Goal: Navigation & Orientation: Understand site structure

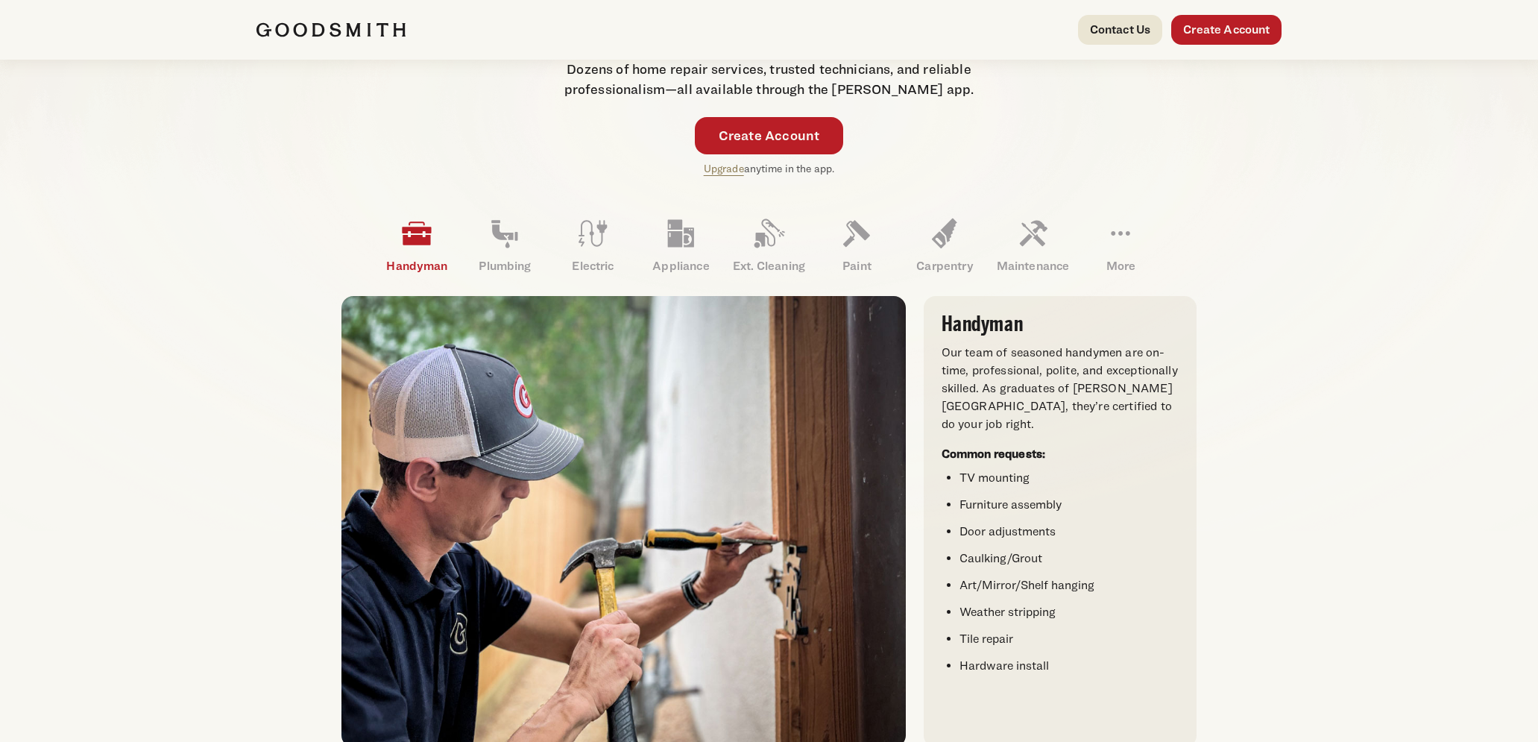
scroll to position [328, 0]
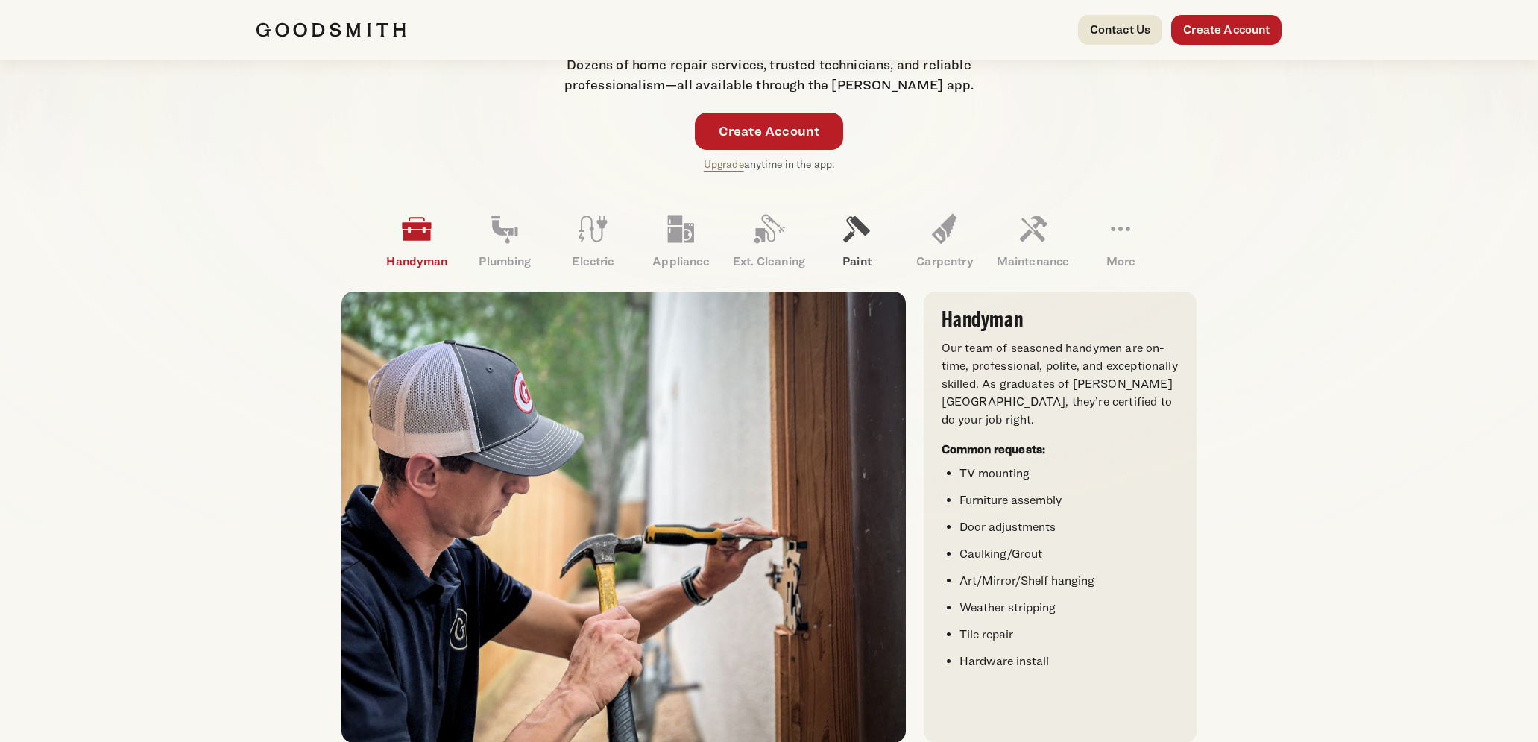
click at [857, 254] on p "Paint" at bounding box center [856, 262] width 88 height 18
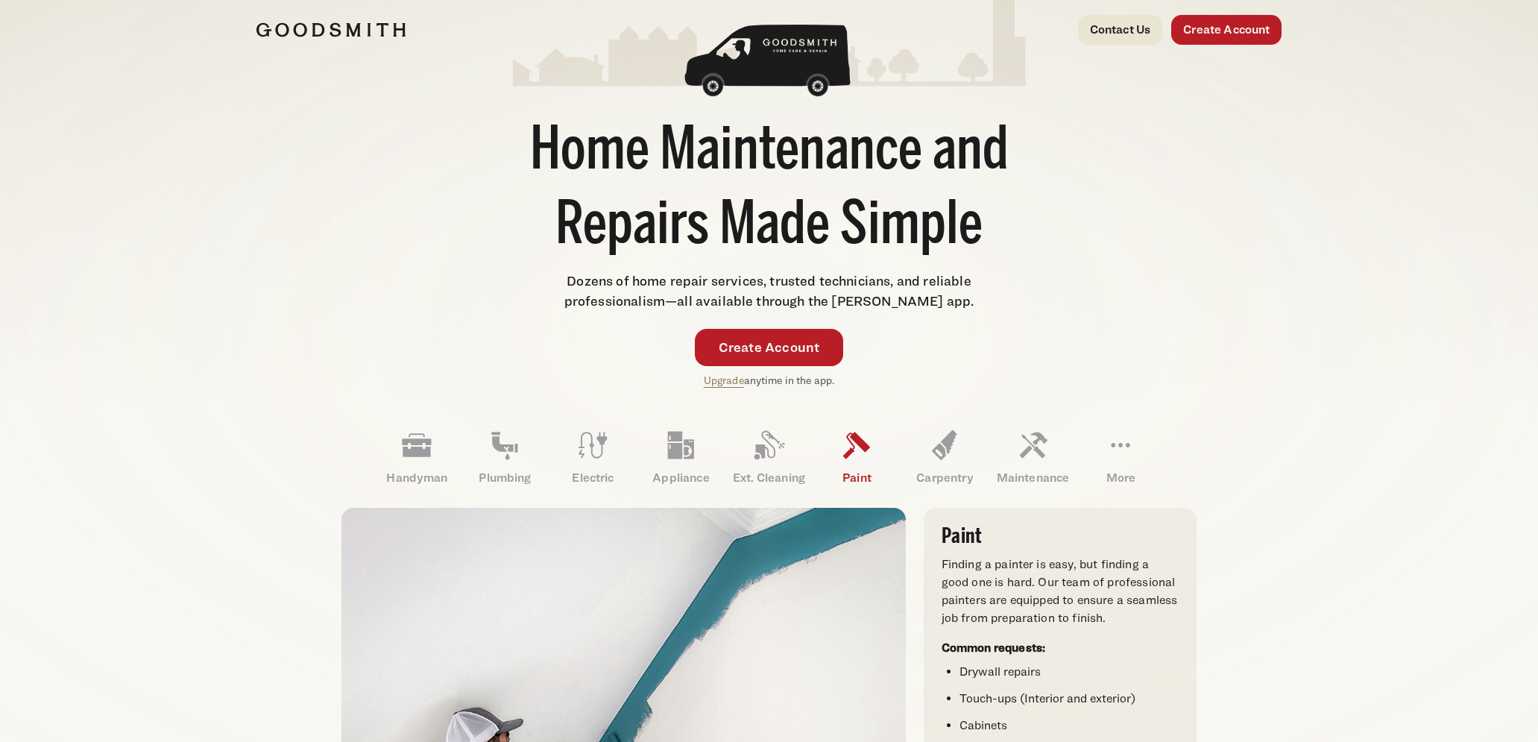
scroll to position [0, 0]
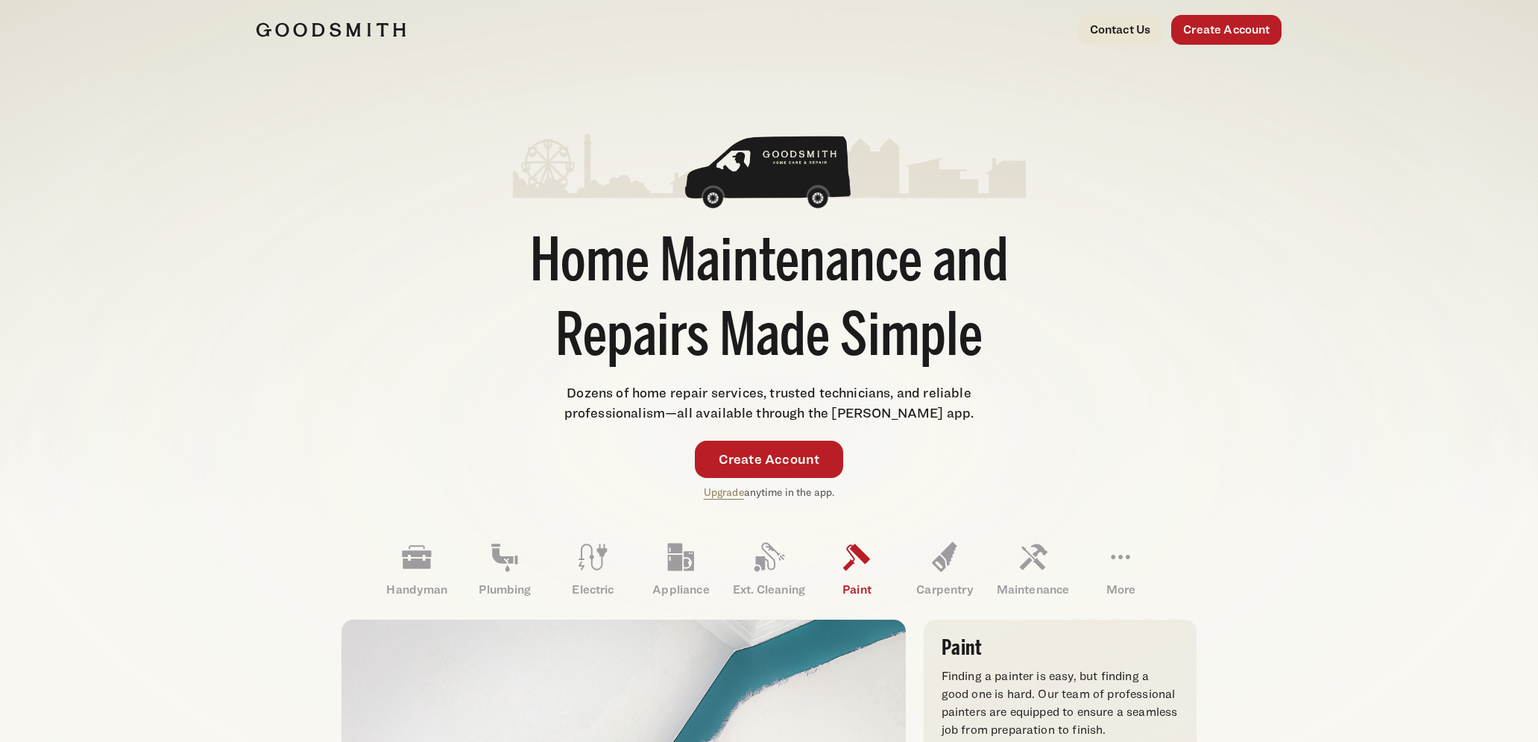
click at [355, 25] on img at bounding box center [330, 29] width 149 height 15
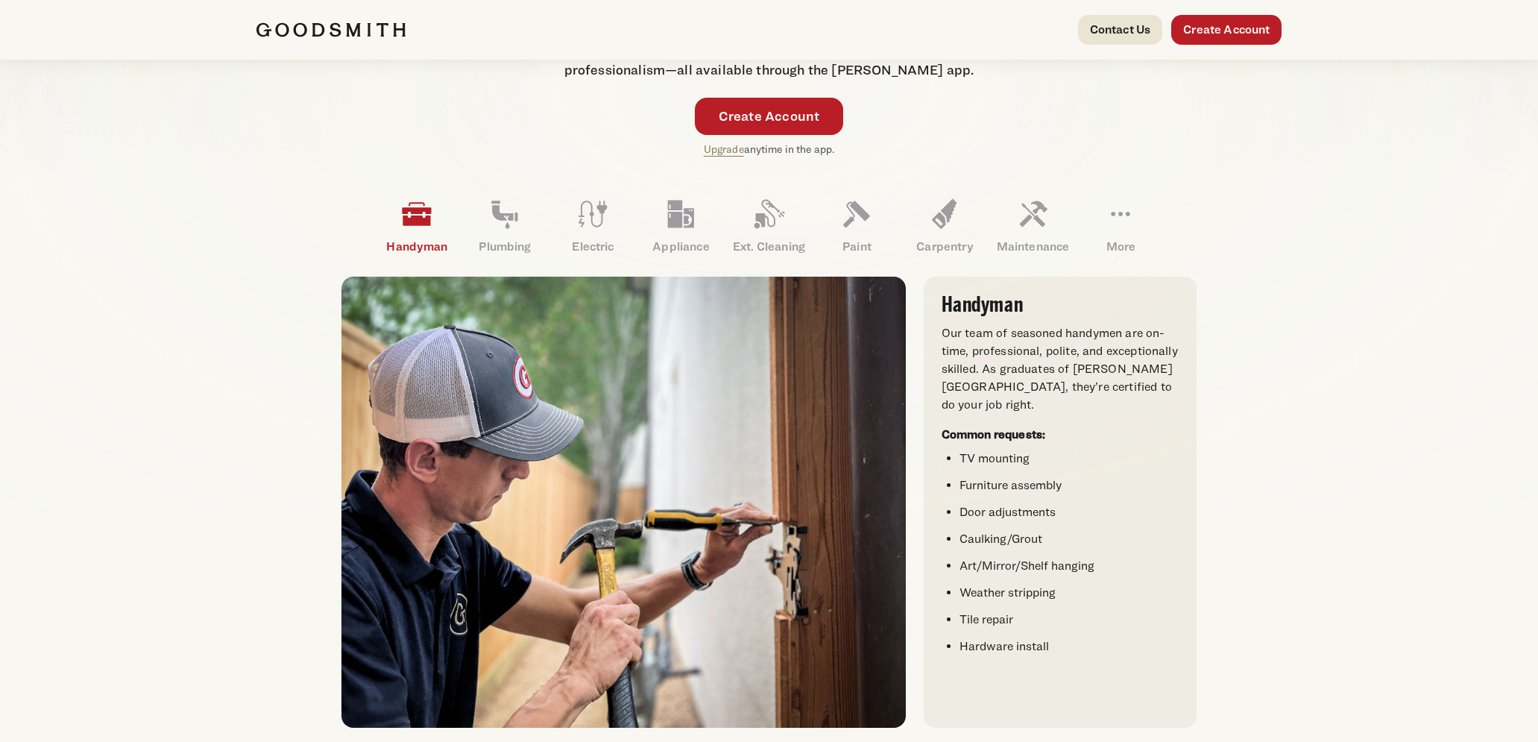
scroll to position [342, 0]
click at [511, 234] on link "Plumbing" at bounding box center [505, 227] width 88 height 78
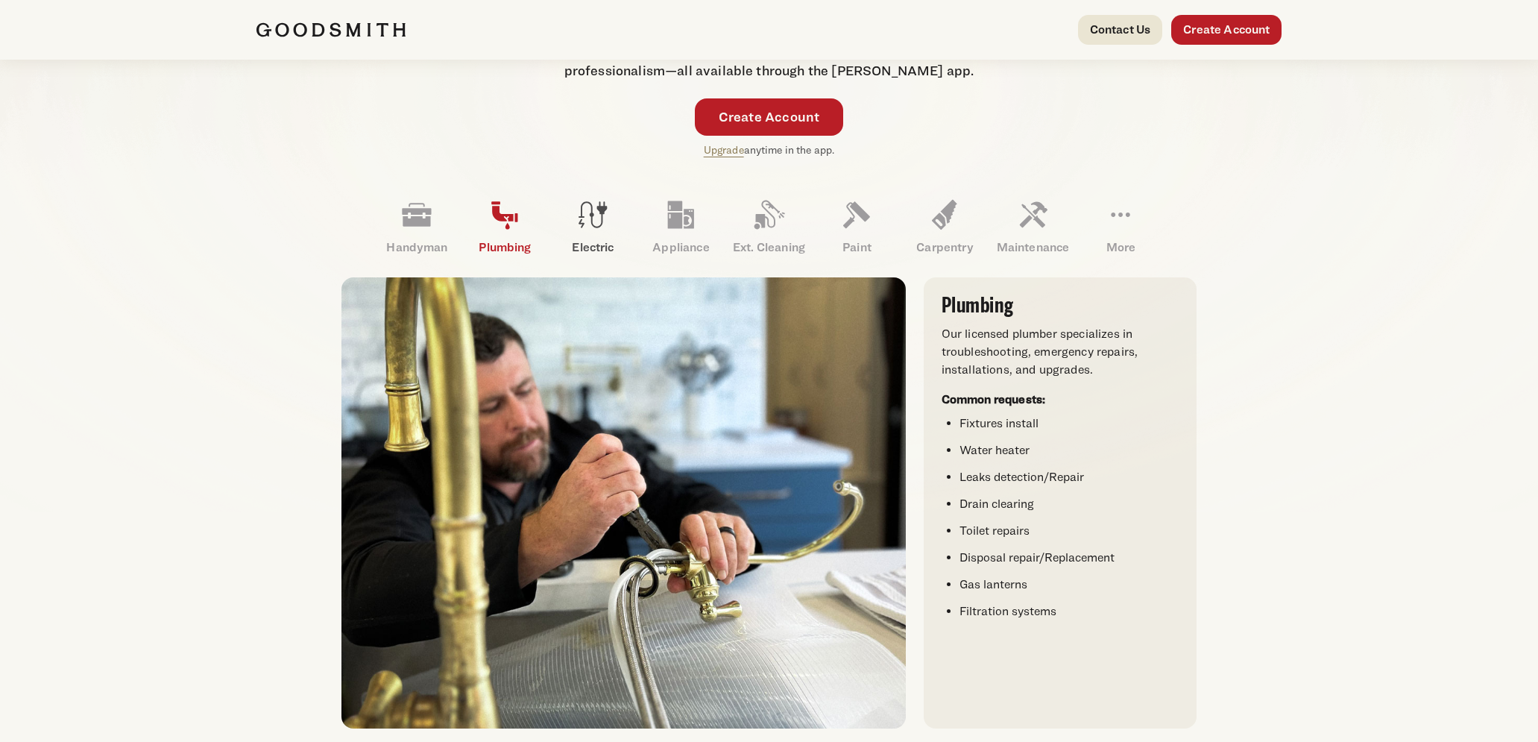
click at [591, 237] on link "Electric" at bounding box center [593, 227] width 88 height 78
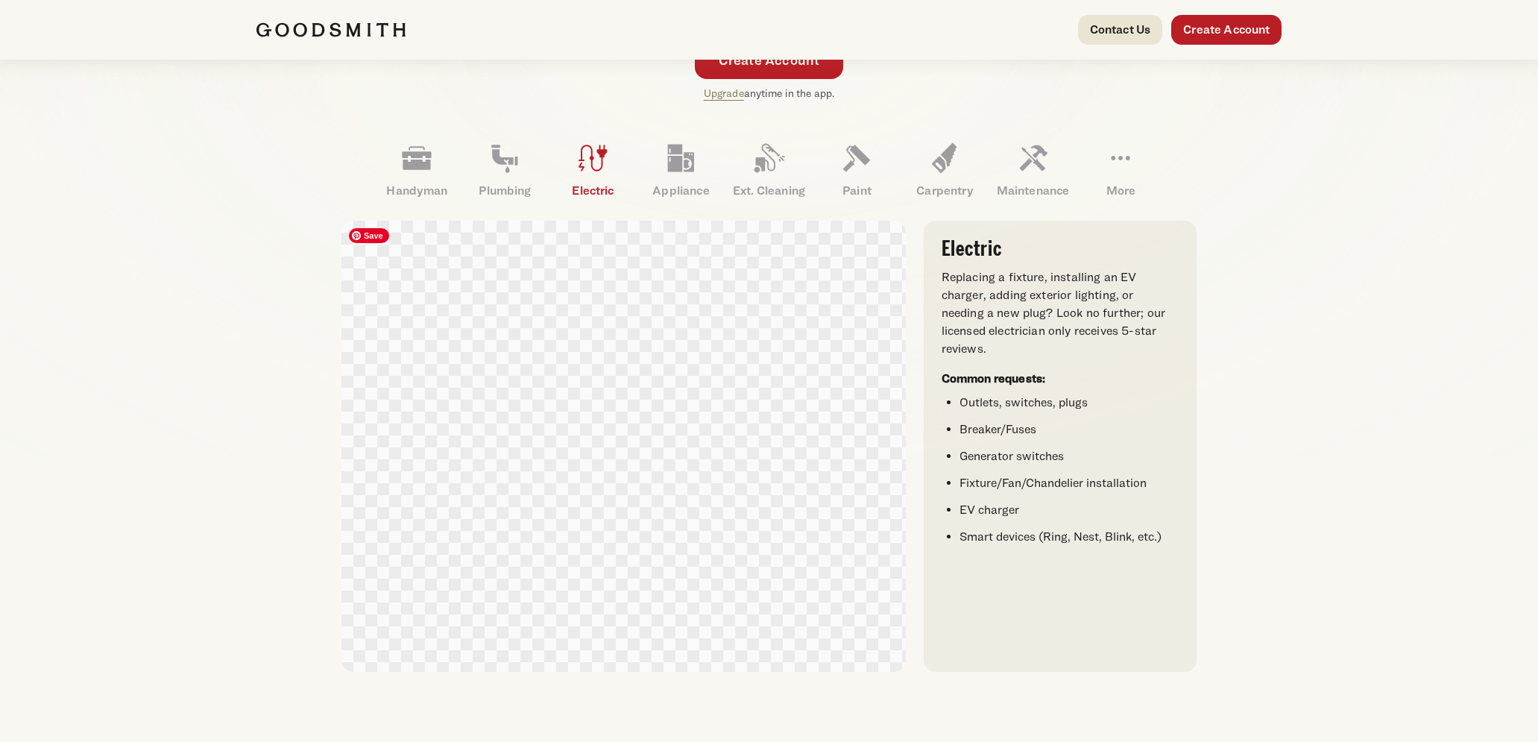
scroll to position [399, 0]
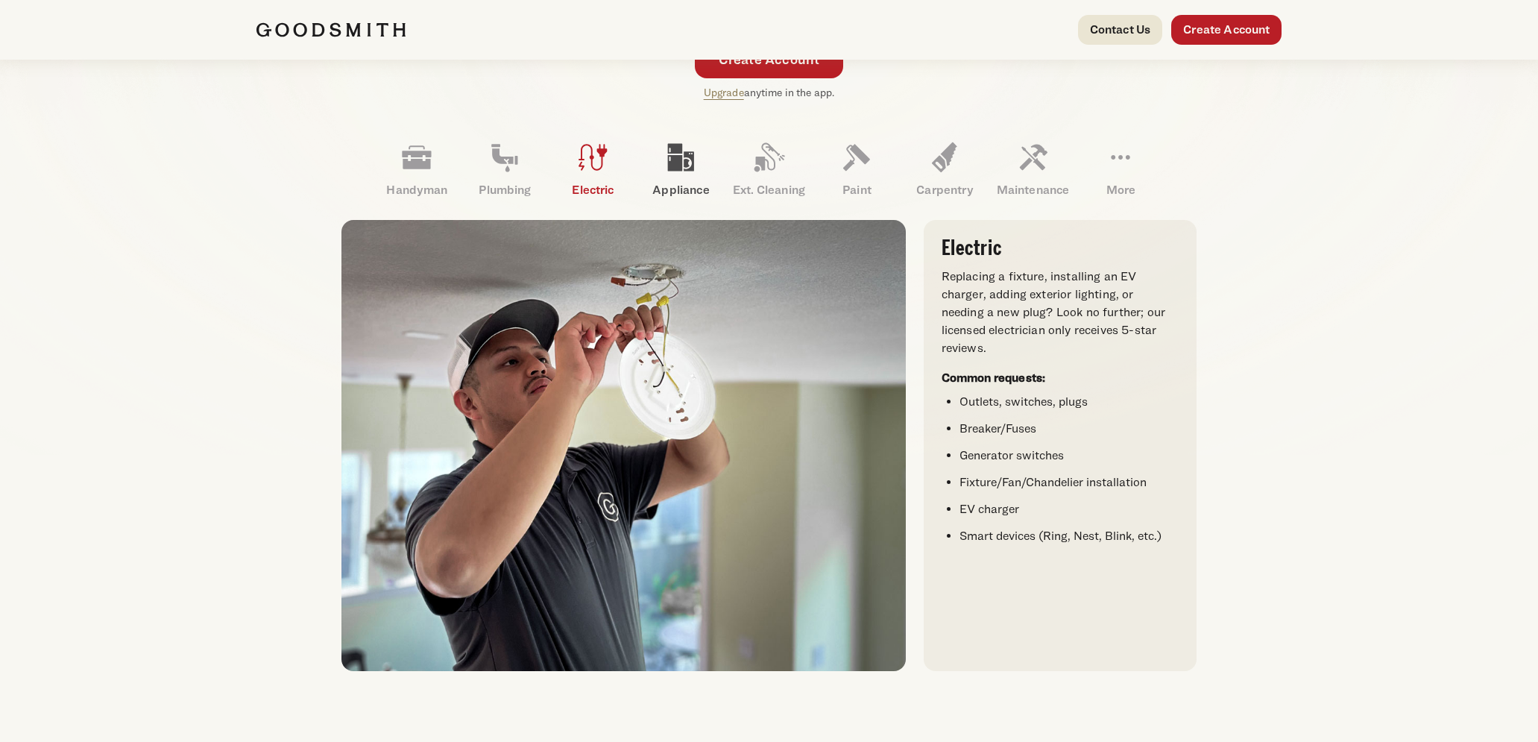
click at [689, 183] on p "Appliance" at bounding box center [680, 190] width 88 height 18
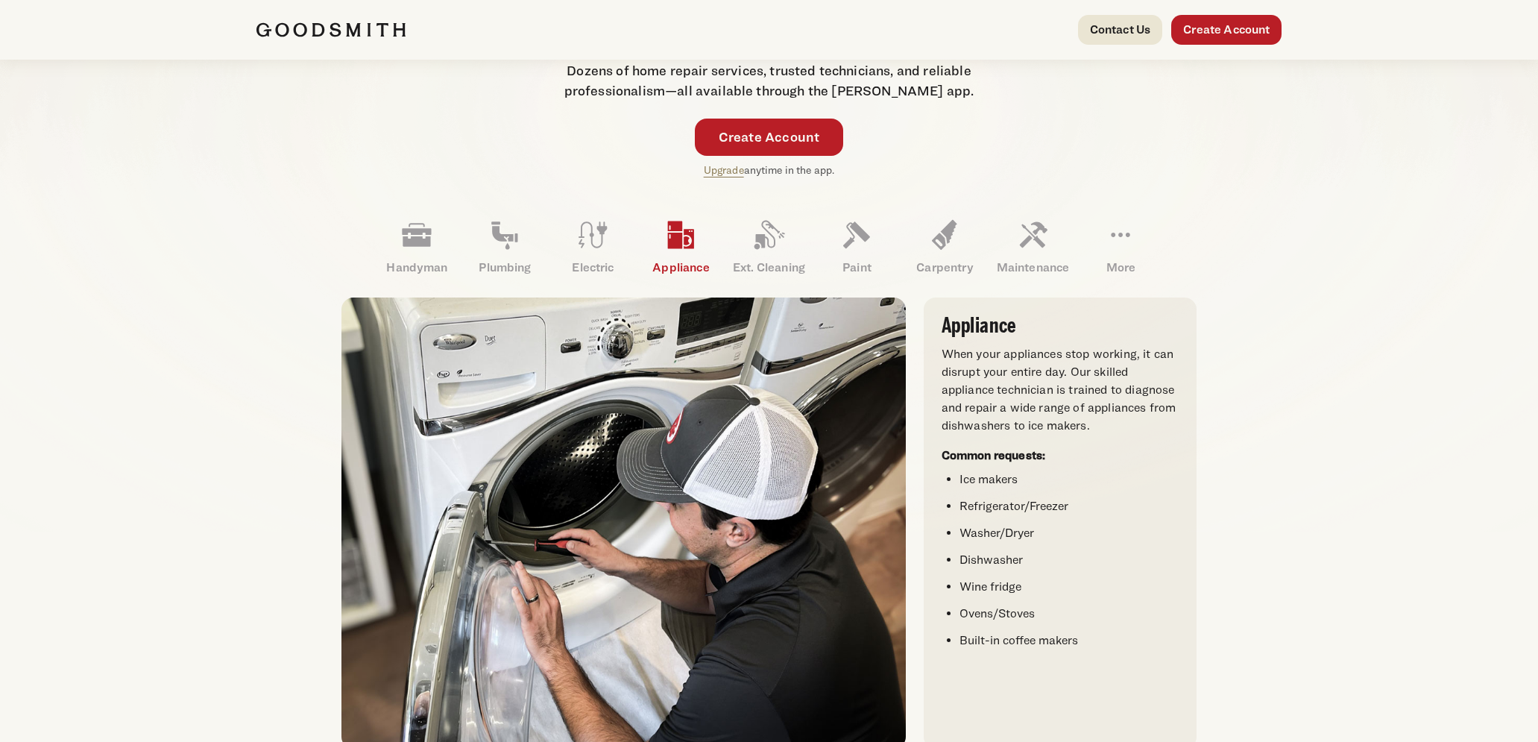
scroll to position [0, 0]
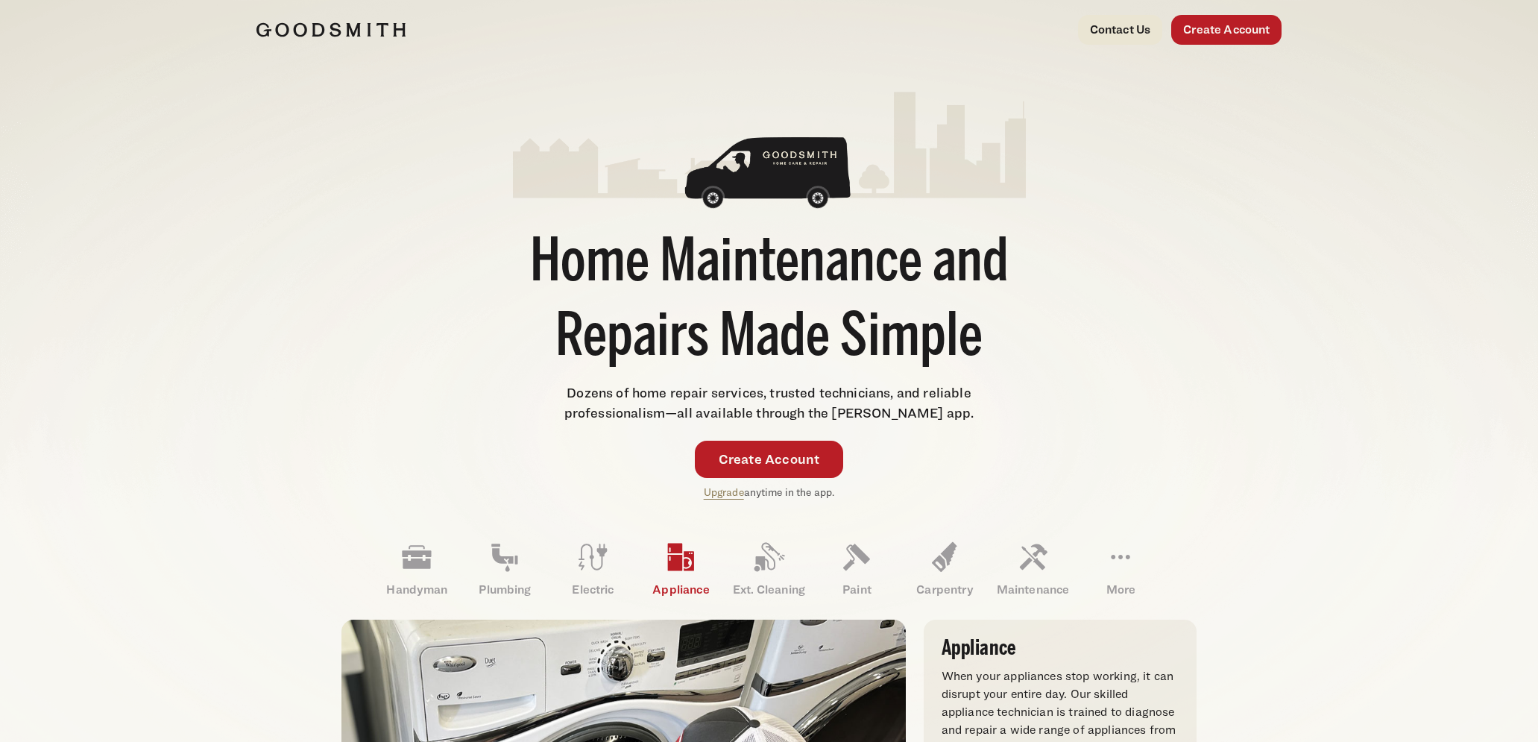
click at [300, 24] on img at bounding box center [330, 29] width 149 height 15
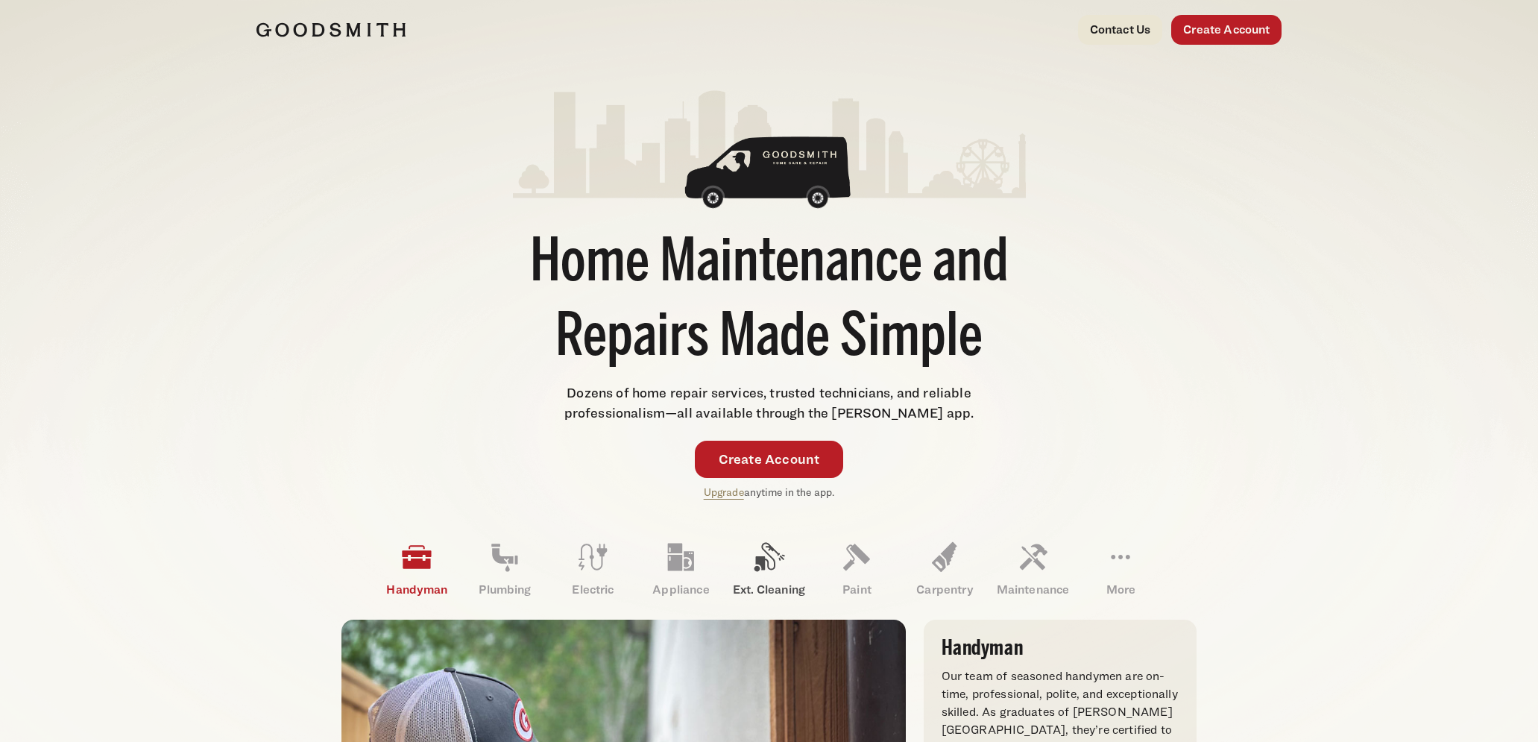
click at [766, 584] on p "Ext. Cleaning" at bounding box center [768, 590] width 88 height 18
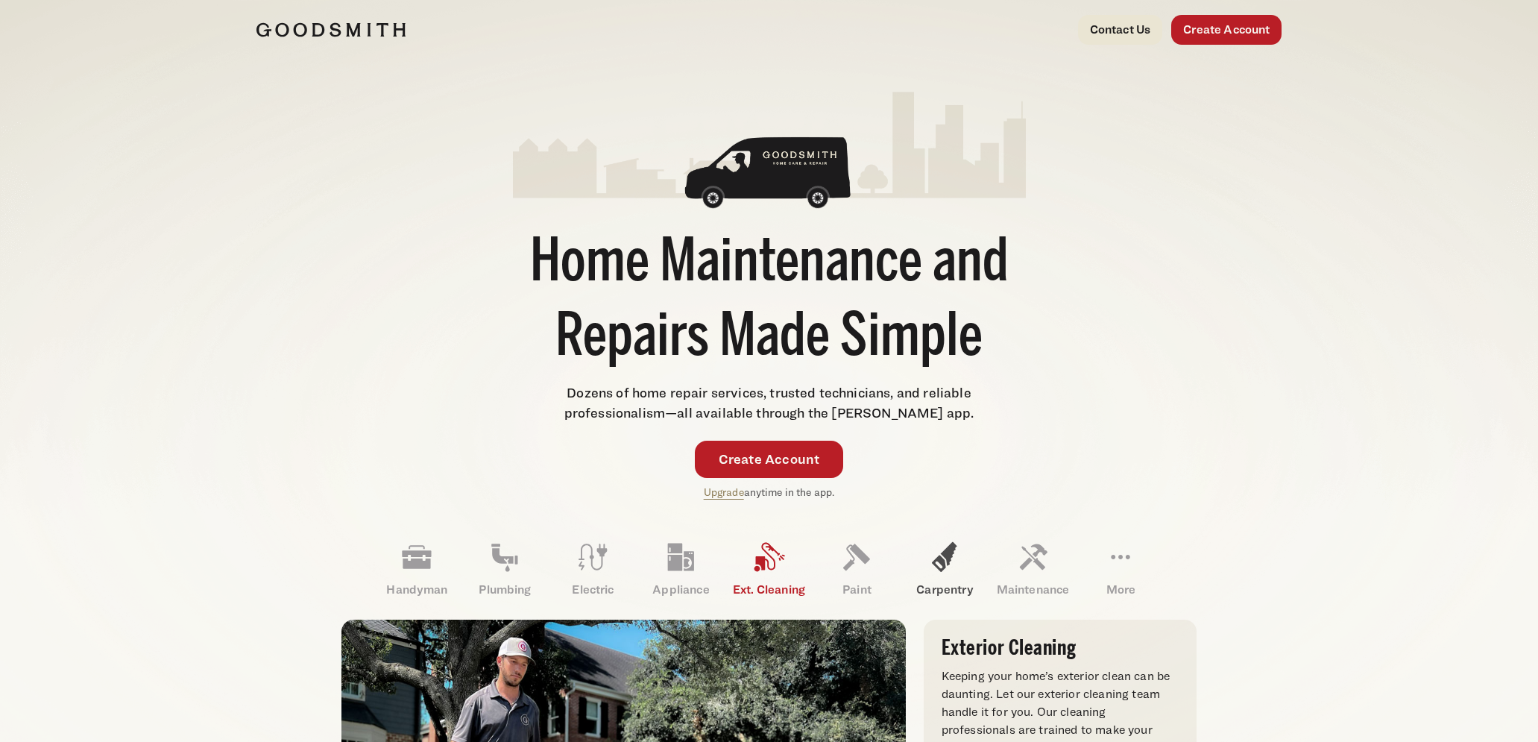
click at [953, 582] on p "Carpentry" at bounding box center [944, 590] width 88 height 18
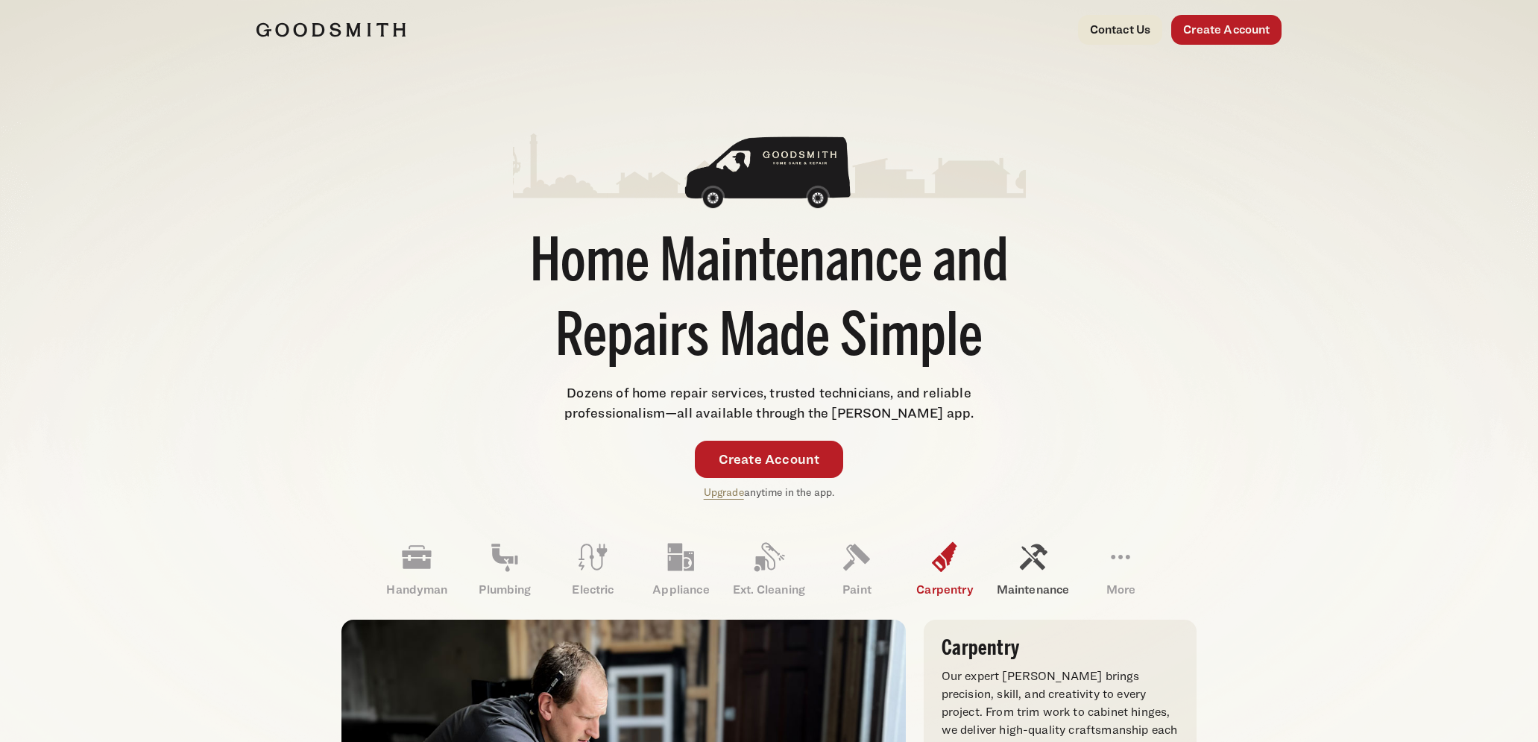
click at [1031, 563] on icon at bounding box center [1032, 557] width 36 height 36
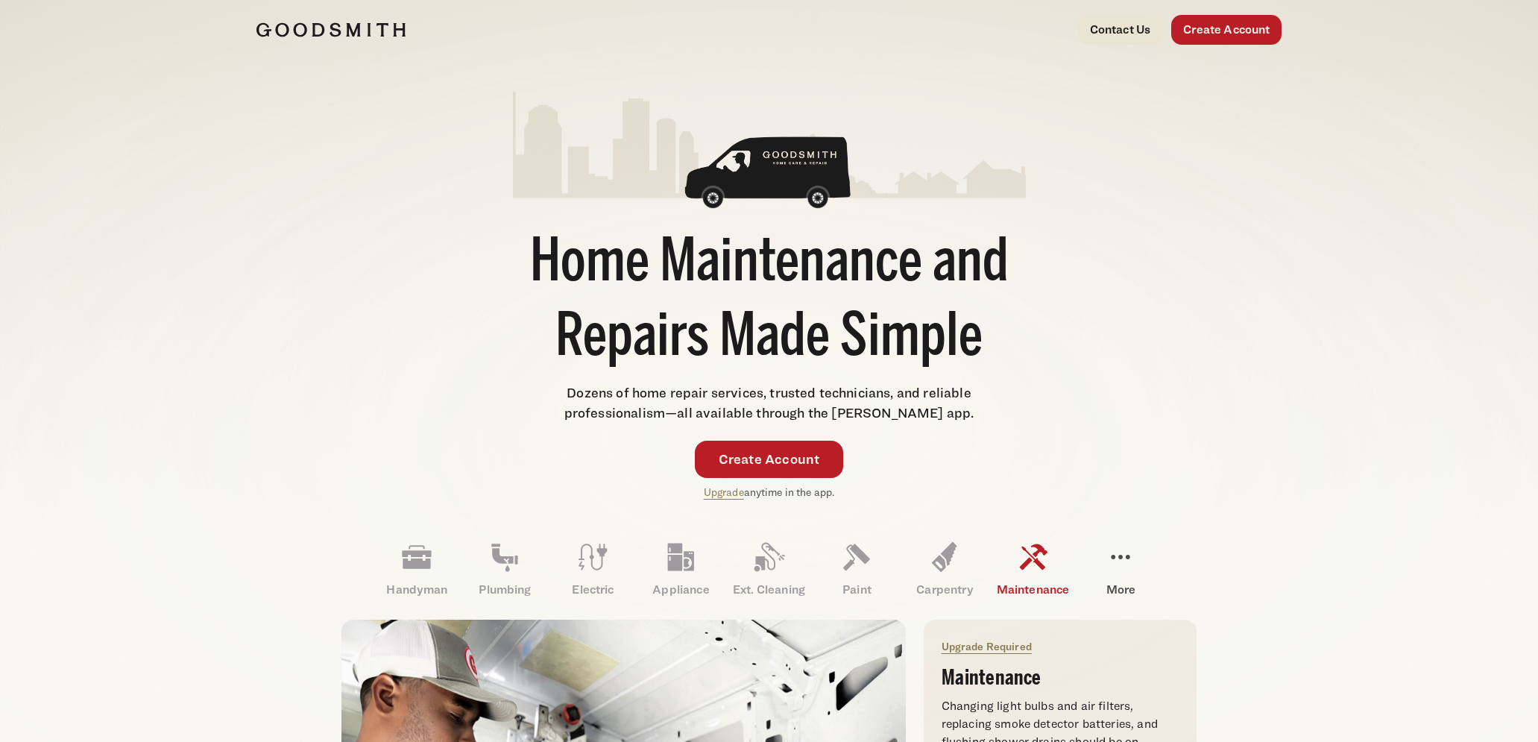
click at [1122, 594] on p "More" at bounding box center [1120, 590] width 88 height 18
